Goal: Transaction & Acquisition: Subscribe to service/newsletter

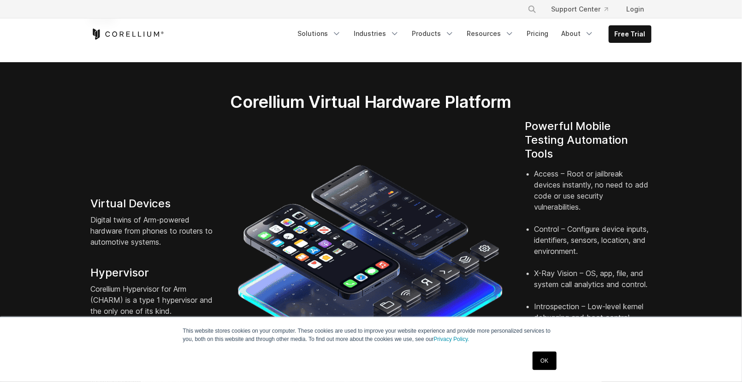
scroll to position [154, 0]
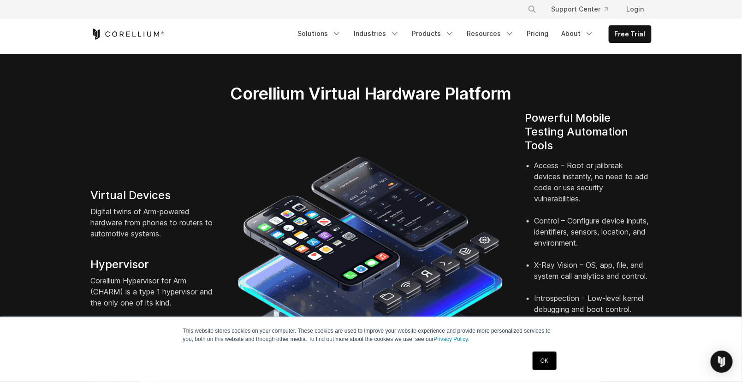
click at [555, 367] on link "OK" at bounding box center [545, 361] width 24 height 18
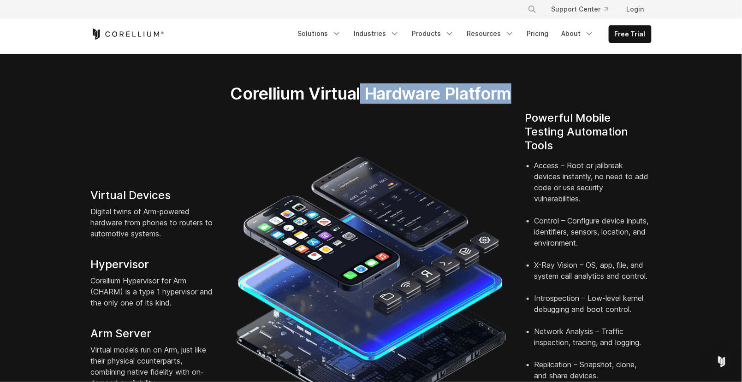
drag, startPoint x: 363, startPoint y: 83, endPoint x: 556, endPoint y: 70, distance: 193.8
click at [556, 84] on div "Corellium Virtual Hardware Platform" at bounding box center [371, 98] width 386 height 28
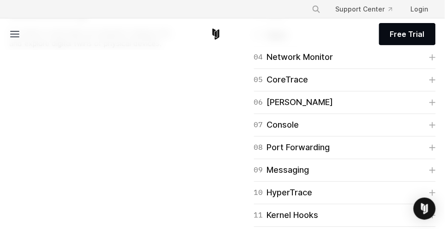
scroll to position [1569, 0]
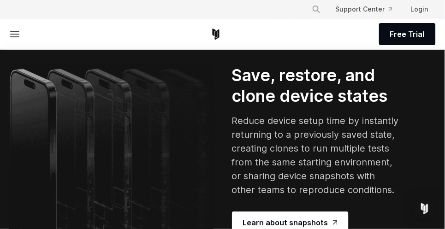
scroll to position [1761, 0]
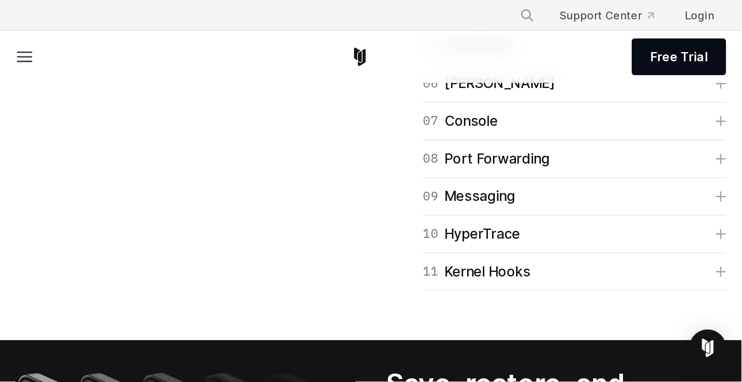
scroll to position [1616, 0]
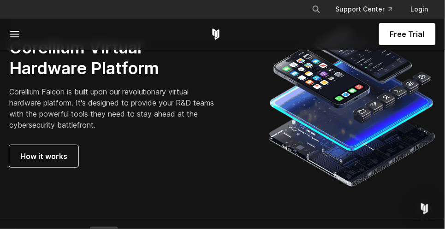
scroll to position [2530, 0]
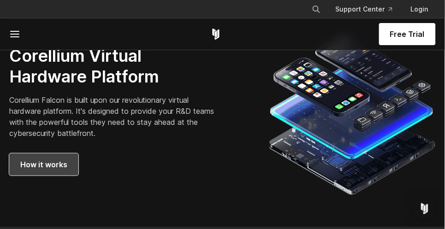
click at [38, 170] on span "How it works" at bounding box center [43, 164] width 47 height 11
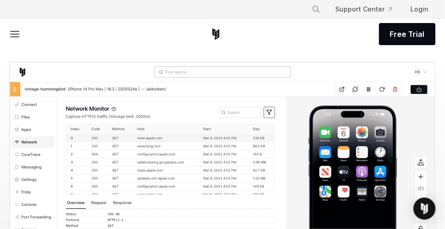
scroll to position [1015, 0]
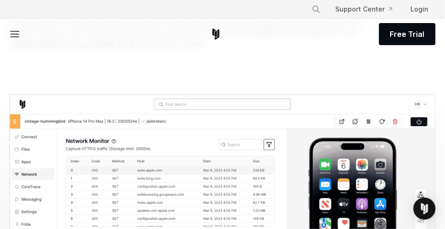
click at [388, 46] on div "Free Trial" at bounding box center [222, 33] width 427 height 31
click at [393, 33] on span "Free Trial" at bounding box center [407, 34] width 35 height 11
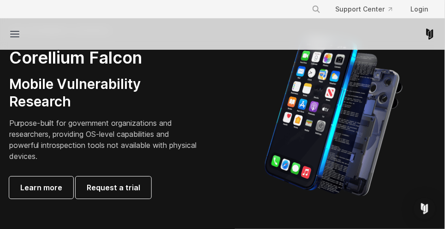
scroll to position [430, 0]
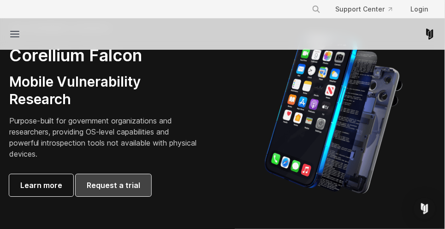
click at [102, 185] on span "Request a trial" at bounding box center [114, 185] width 54 height 11
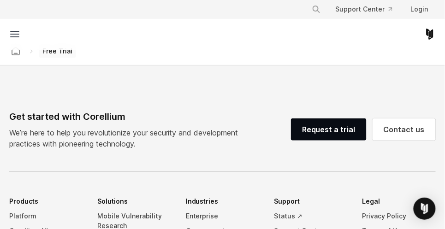
select select "**"
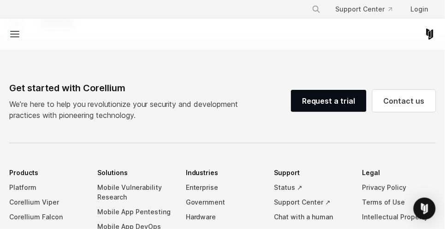
scroll to position [515, 0]
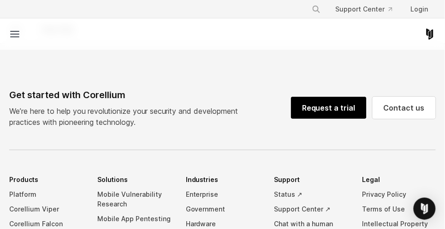
click at [310, 102] on link "Request a trial" at bounding box center [329, 108] width 76 height 22
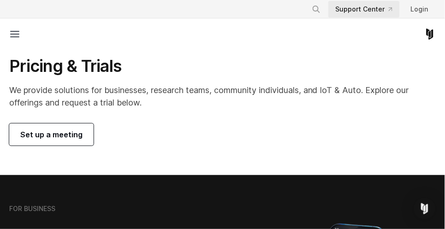
click at [367, 6] on link "Support Center" at bounding box center [364, 9] width 72 height 17
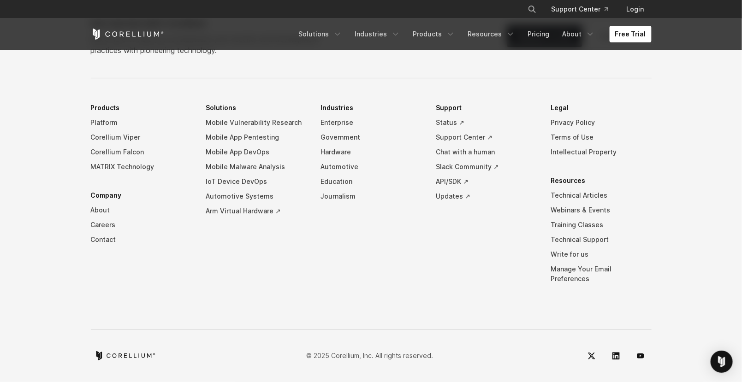
scroll to position [2171, 0]
click at [640, 352] on icon "YouTube" at bounding box center [640, 355] width 7 height 7
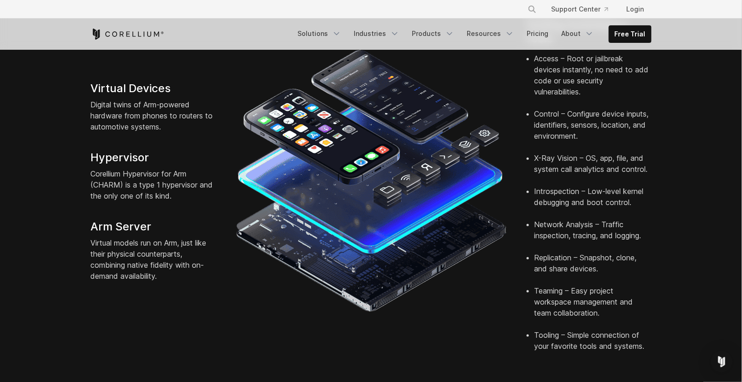
scroll to position [283, 0]
